Goal: Find specific page/section: Find specific page/section

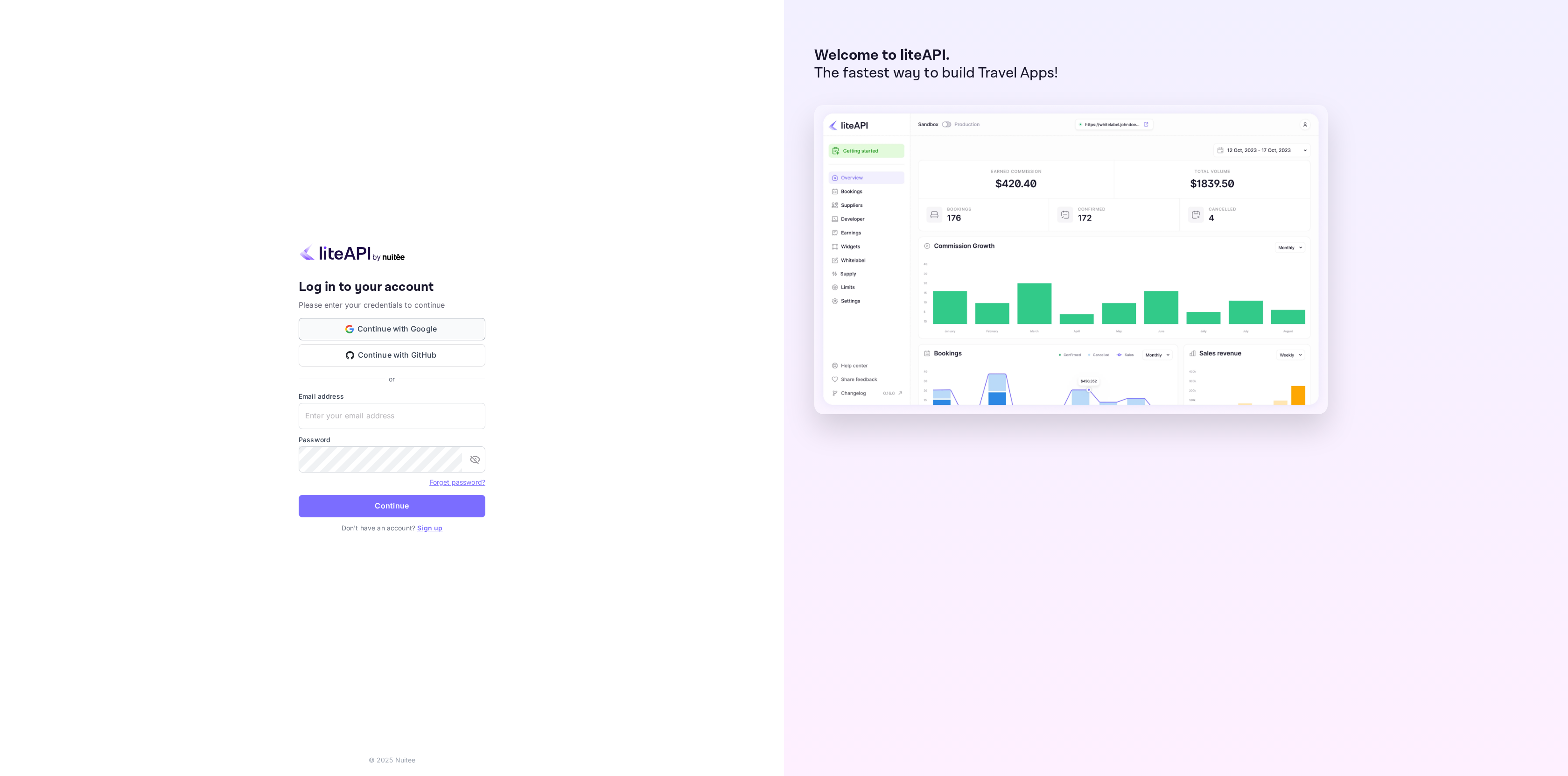
click at [446, 324] on button "Continue with Google" at bounding box center [392, 329] width 187 height 22
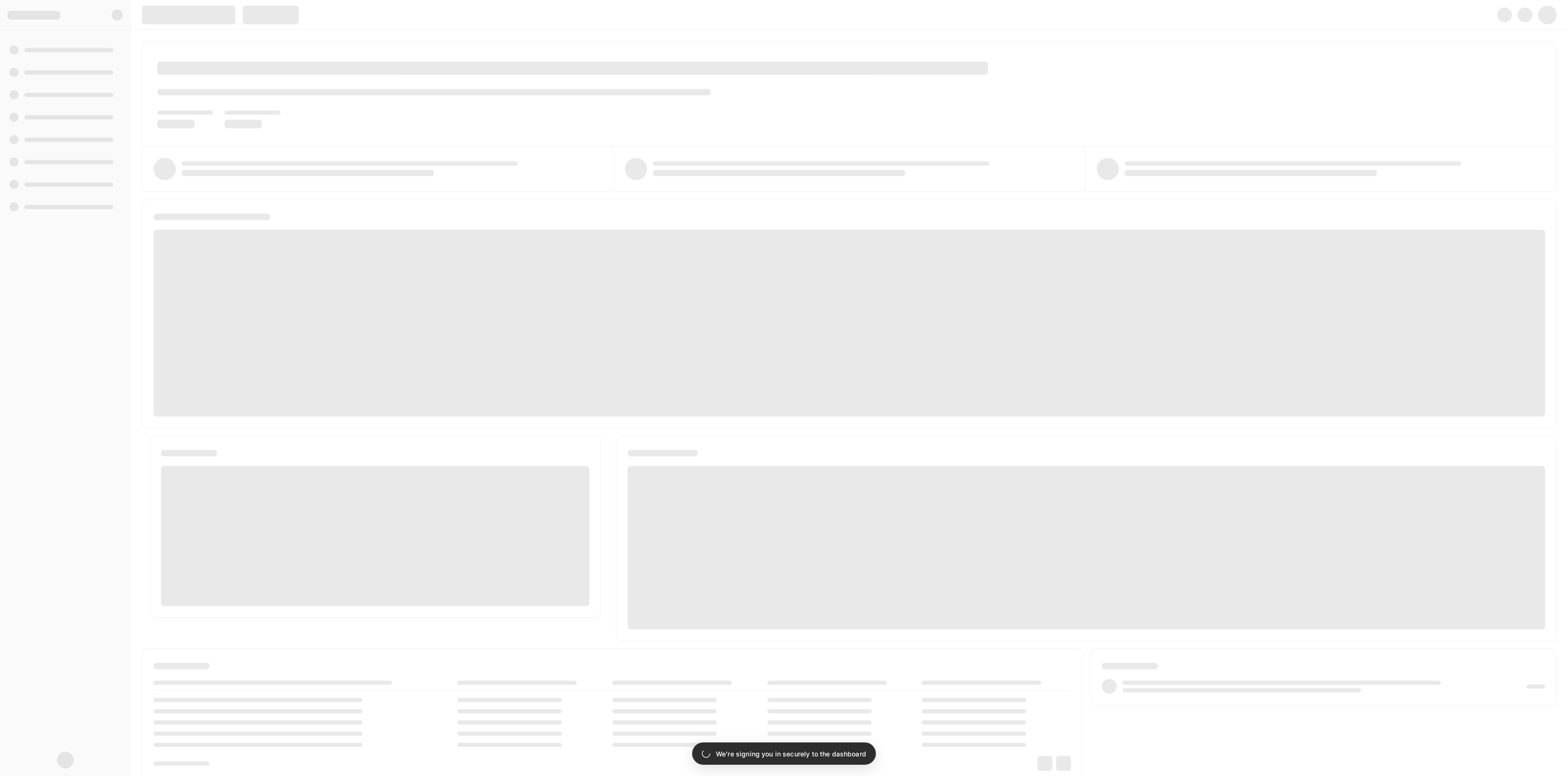
scroll to position [1, 0]
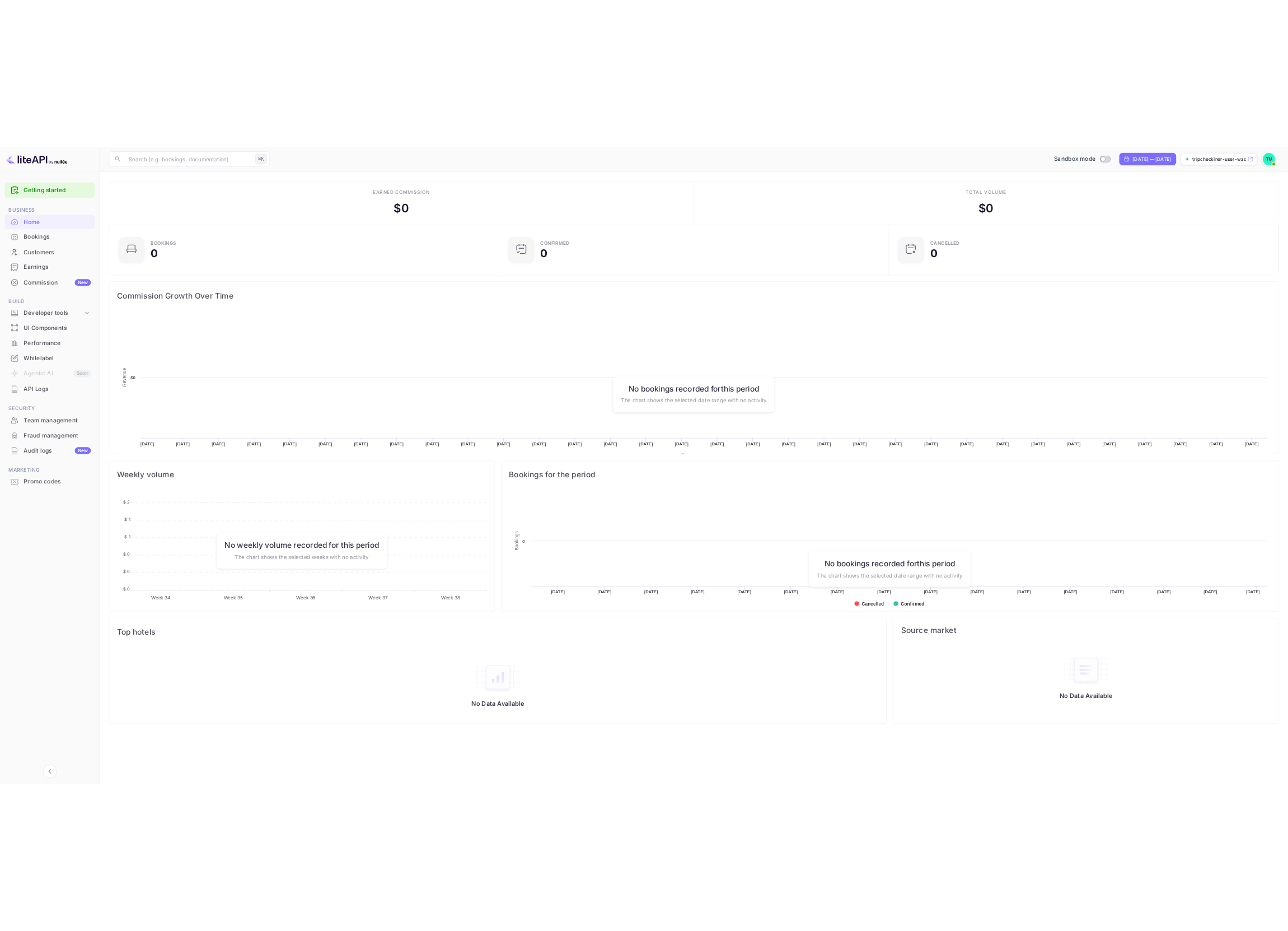
scroll to position [173, 554]
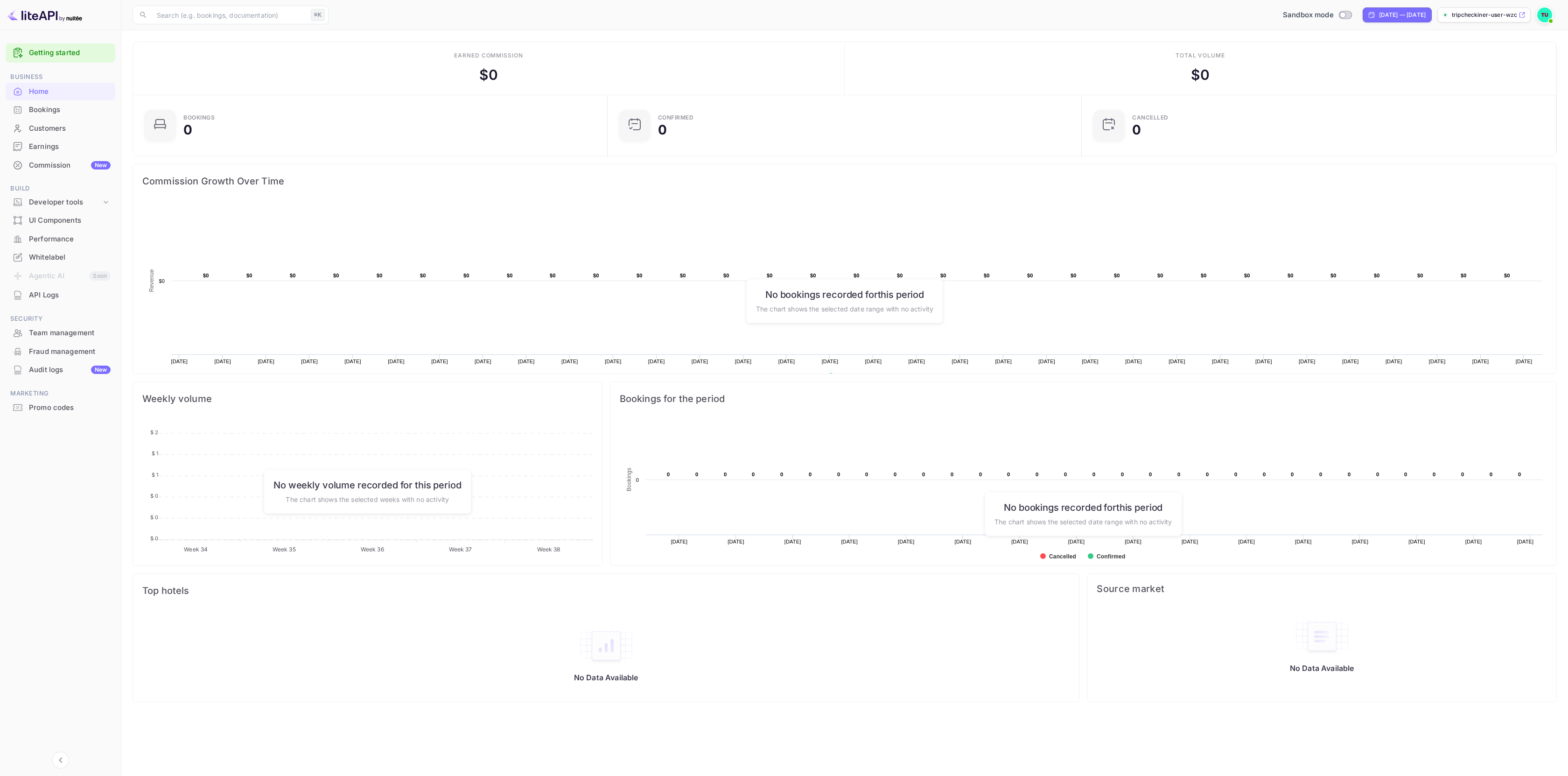
click at [50, 256] on div "Whitelabel" at bounding box center [70, 257] width 82 height 10
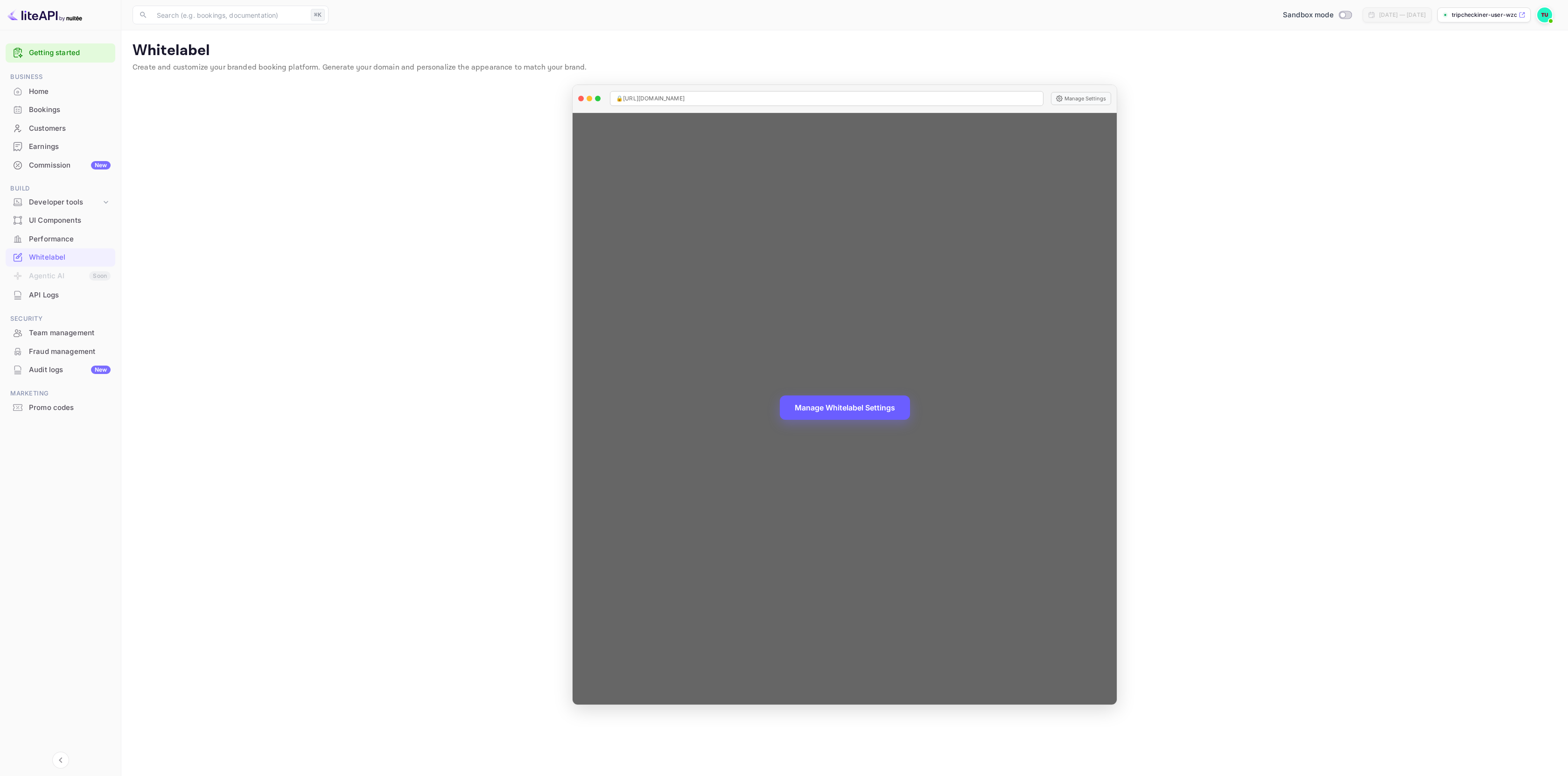
click at [854, 414] on button "Manage Whitelabel Settings" at bounding box center [844, 407] width 130 height 24
click at [719, 249] on div "Manage Whitelabel Settings" at bounding box center [845, 409] width 544 height 592
click at [821, 415] on button "Manage Whitelabel Settings" at bounding box center [844, 407] width 130 height 24
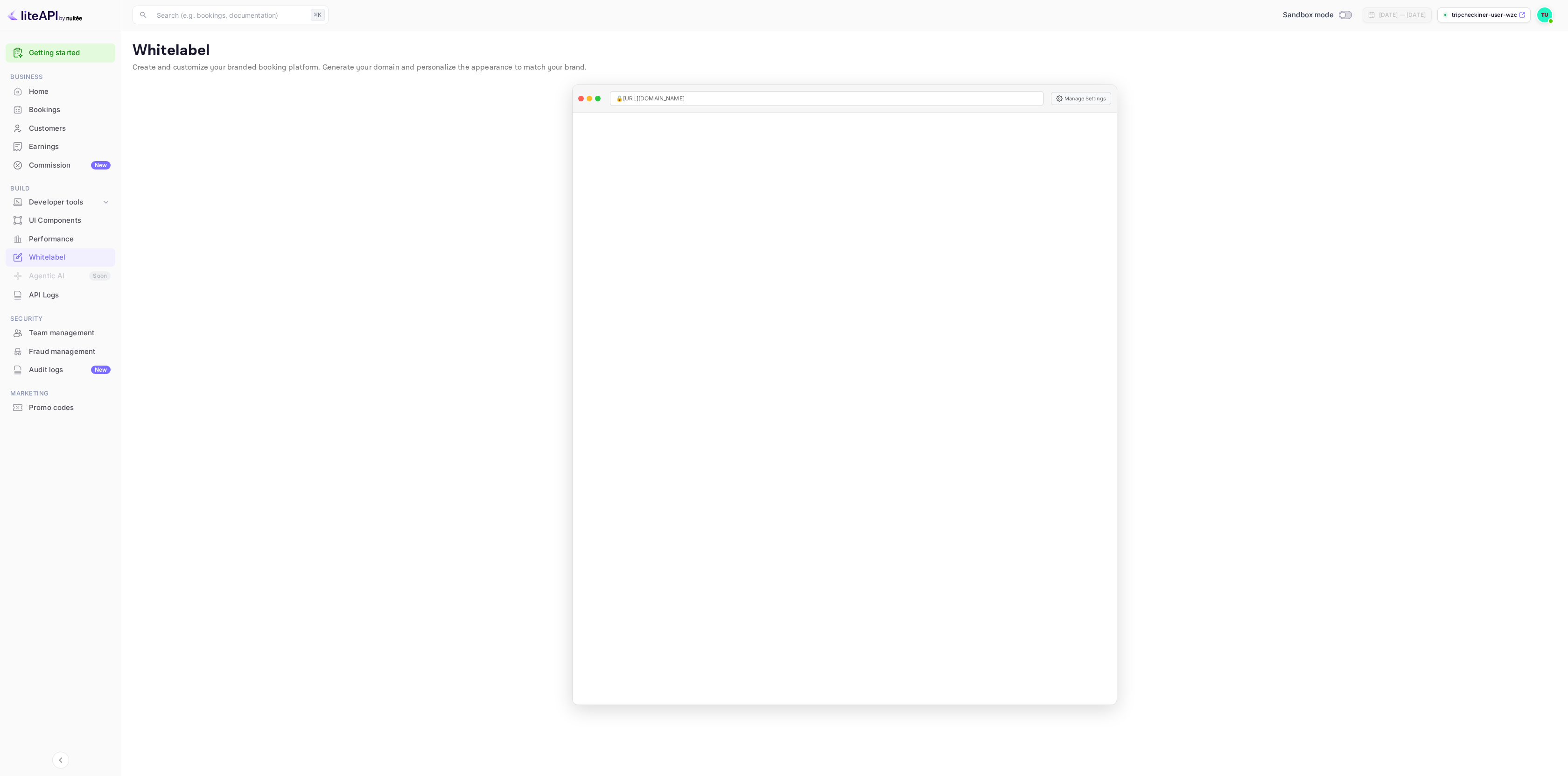
click at [349, 203] on main "Whitelabel Create and customize your branded booking platform. Generate your do…" at bounding box center [844, 403] width 1446 height 745
click at [1550, 18] on span at bounding box center [1550, 21] width 9 height 9
click at [1467, 79] on p "Settings" at bounding box center [1461, 84] width 26 height 10
click at [65, 22] on div at bounding box center [60, 15] width 122 height 31
click at [62, 17] on img at bounding box center [45, 15] width 75 height 15
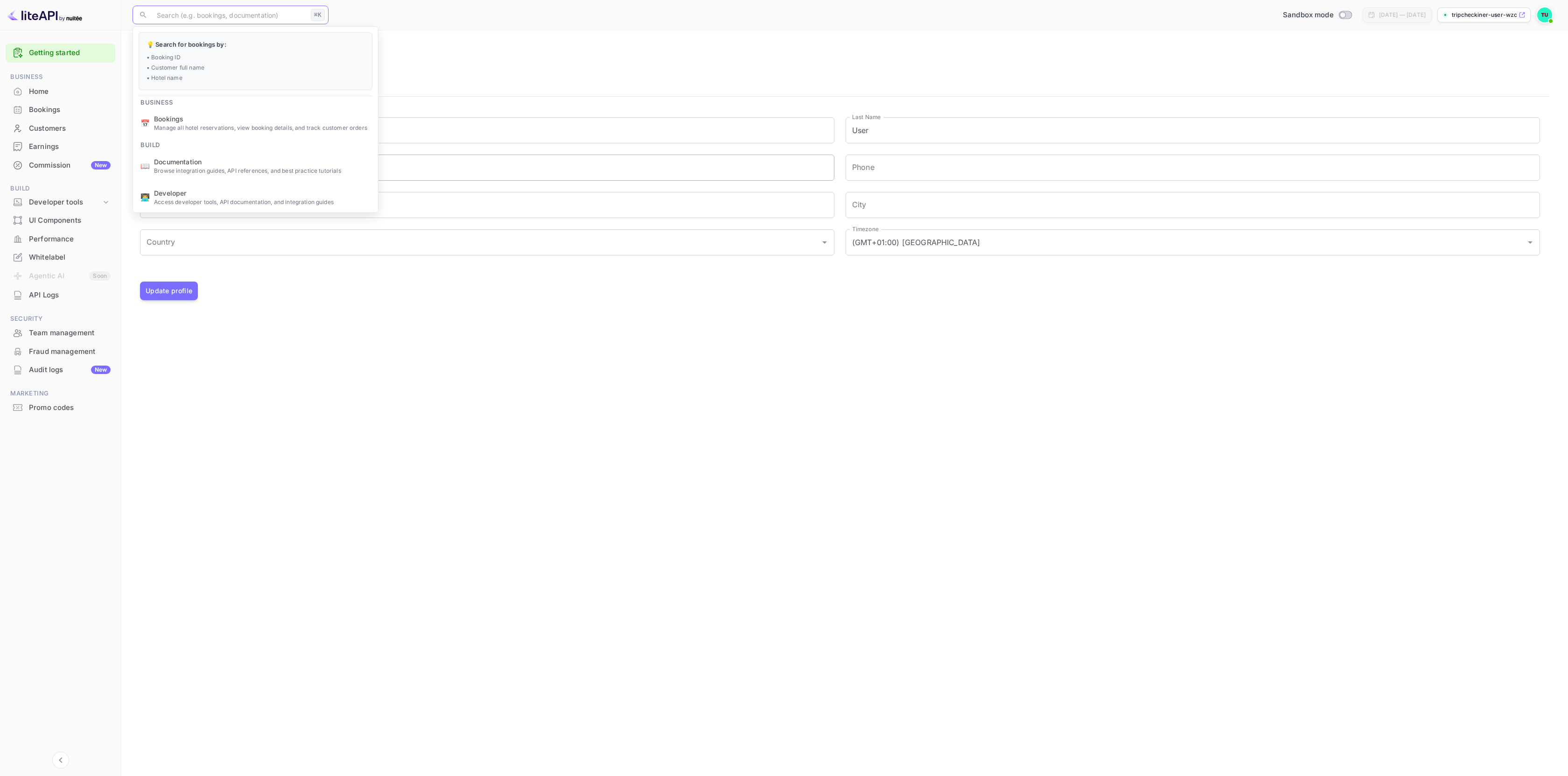
click at [191, 13] on input "text" at bounding box center [229, 15] width 156 height 19
paste input "Withdraw"
type input "Withdraw"
click at [238, 108] on link "Search the Support site" at bounding box center [237, 110] width 74 height 10
